Goal: Task Accomplishment & Management: Use online tool/utility

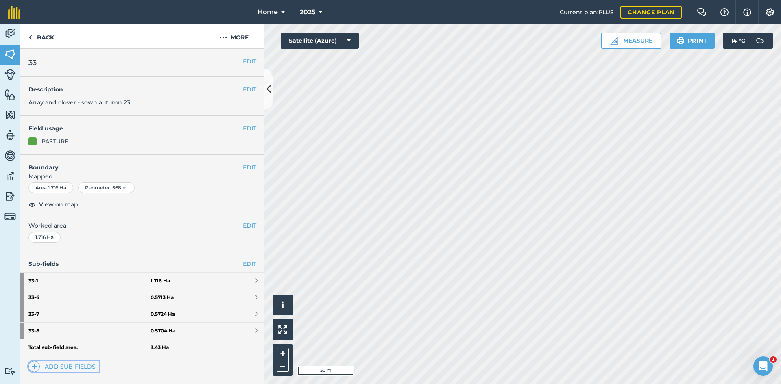
click at [87, 366] on link "Add sub-fields" at bounding box center [63, 366] width 70 height 11
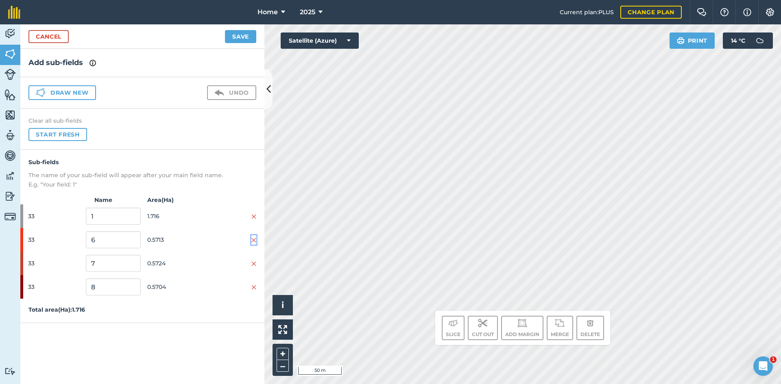
click at [255, 239] on img at bounding box center [253, 240] width 5 height 7
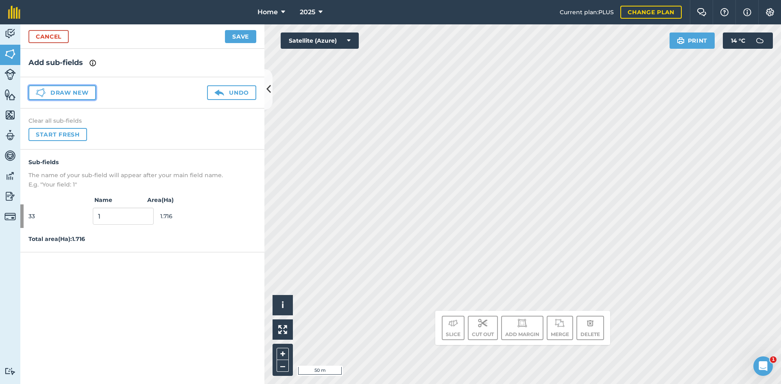
click at [63, 87] on button "Draw new" at bounding box center [61, 92] width 67 height 15
click at [61, 92] on button "Draw new" at bounding box center [61, 92] width 67 height 15
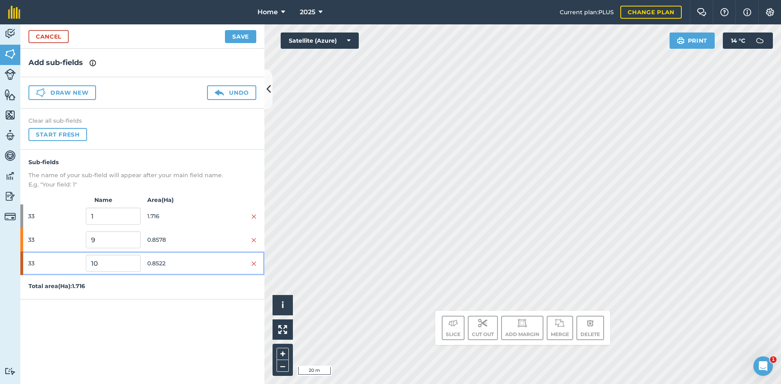
click at [218, 267] on div at bounding box center [229, 263] width 54 height 9
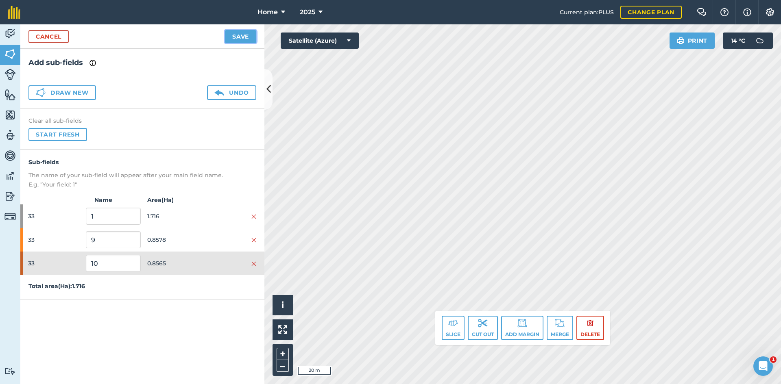
click at [235, 36] on button "Save" at bounding box center [240, 36] width 31 height 13
